Goal: Task Accomplishment & Management: Manage account settings

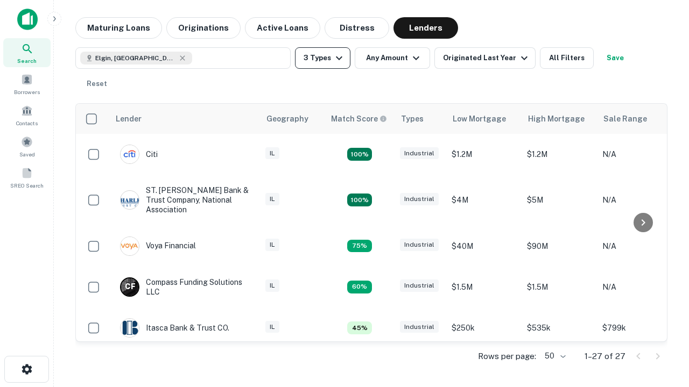
click at [322, 58] on button "3 Types" at bounding box center [322, 58] width 55 height 22
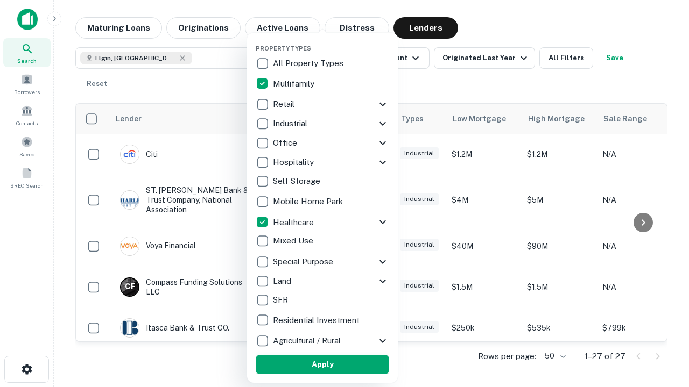
click at [322, 365] on button "Apply" at bounding box center [322, 364] width 133 height 19
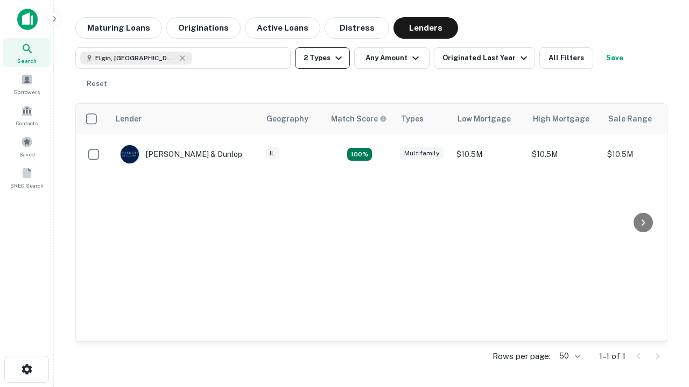
click at [322, 58] on button "2 Types" at bounding box center [322, 58] width 55 height 22
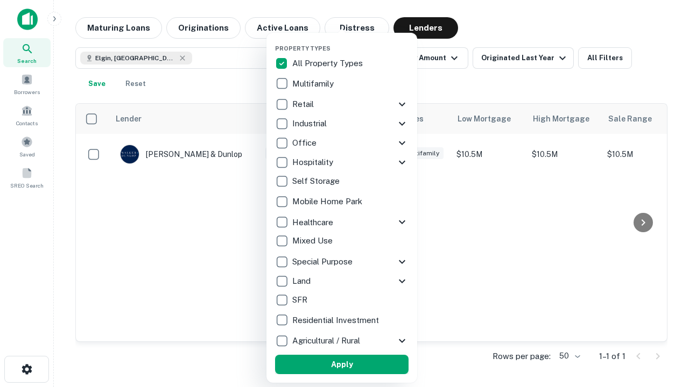
click at [342, 365] on button "Apply" at bounding box center [341, 364] width 133 height 19
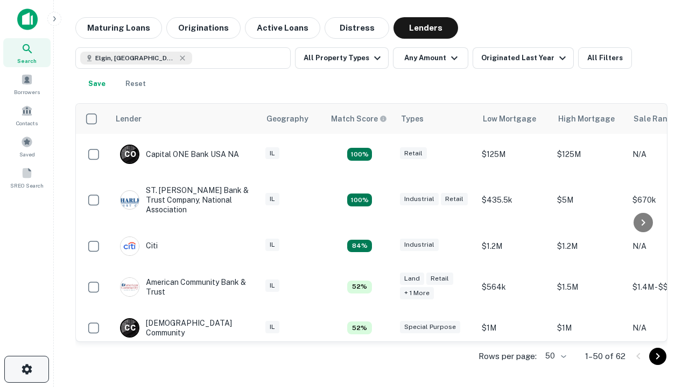
click at [26, 370] on icon "button" at bounding box center [26, 369] width 13 height 13
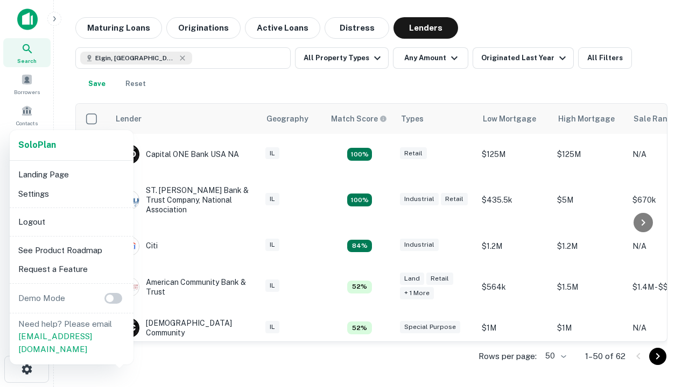
click at [71, 222] on li "Logout" at bounding box center [71, 222] width 115 height 19
